Goal: Communication & Community: Connect with others

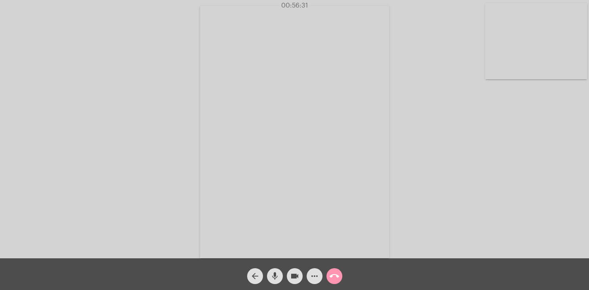
drag, startPoint x: 311, startPoint y: 235, endPoint x: 294, endPoint y: 260, distance: 29.7
click at [294, 259] on app-call "00:56:31 Acessando Câmera e Microfone... arrow_back mic videocam more_horiz cal…" at bounding box center [294, 145] width 589 height 290
click at [339, 275] on mat-icon "call_end" at bounding box center [335, 276] width 10 height 10
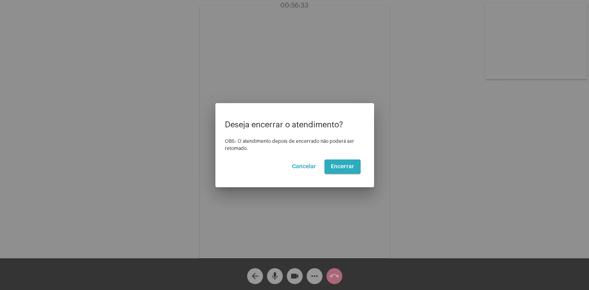
click at [336, 163] on button "Encerrar" at bounding box center [343, 167] width 36 height 14
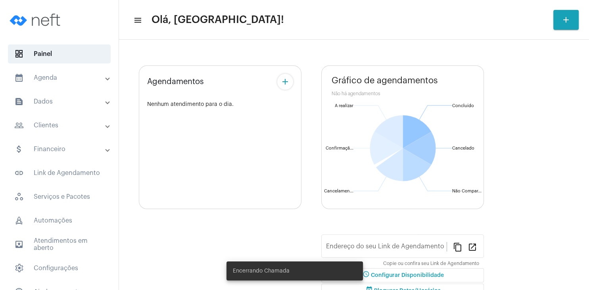
type input "[URL][DOMAIN_NAME]"
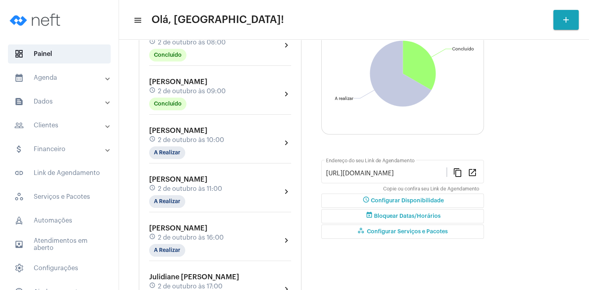
scroll to position [114, 0]
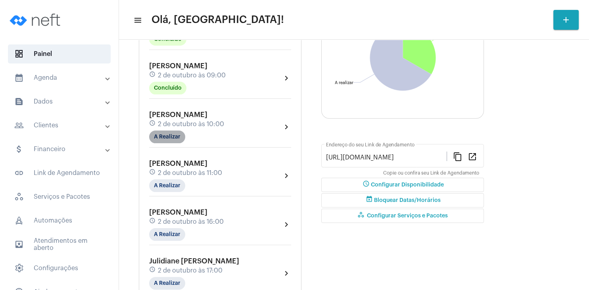
click at [175, 140] on mat-chip "A Realizar" at bounding box center [167, 137] width 36 height 13
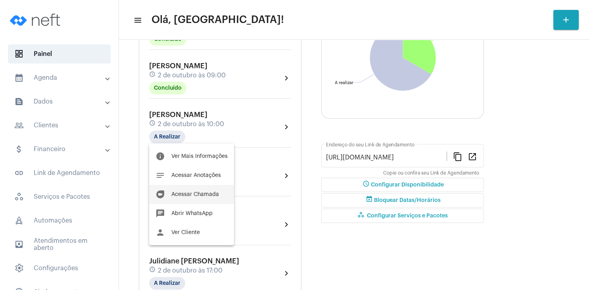
click at [198, 199] on button "duo [PERSON_NAME]" at bounding box center [191, 194] width 85 height 19
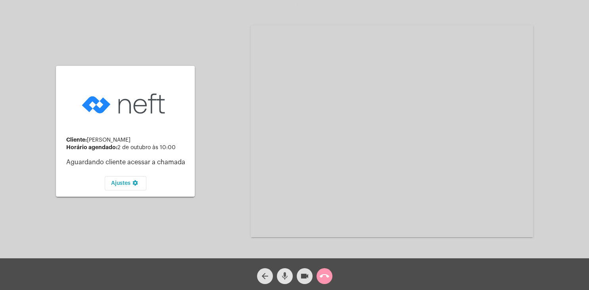
click at [285, 280] on mat-icon "mic" at bounding box center [285, 276] width 10 height 10
click at [302, 279] on mat-icon "videocam" at bounding box center [305, 276] width 10 height 10
click at [302, 274] on mat-icon "videocam_off" at bounding box center [305, 276] width 10 height 10
click at [286, 277] on mat-icon "mic_off" at bounding box center [285, 276] width 10 height 10
click at [306, 275] on mat-icon "videocam" at bounding box center [305, 276] width 10 height 10
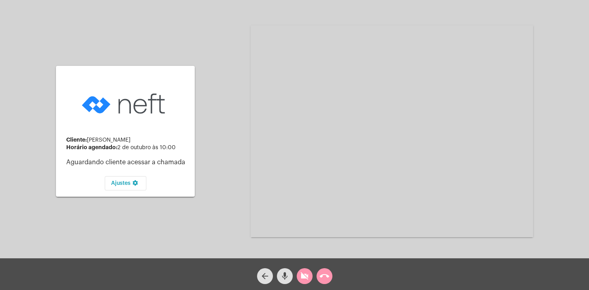
click at [279, 275] on button "mic" at bounding box center [285, 276] width 16 height 16
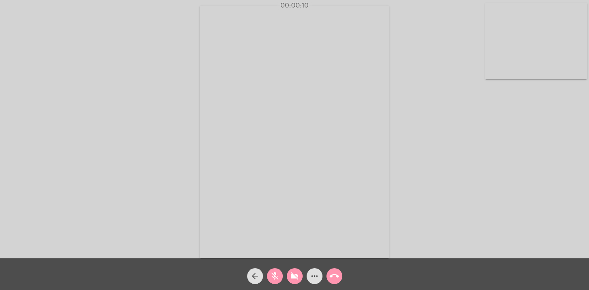
click at [296, 277] on mat-icon "videocam_off" at bounding box center [295, 276] width 10 height 10
click at [271, 277] on mat-icon "mic_off" at bounding box center [275, 276] width 10 height 10
